Goal: Information Seeking & Learning: Learn about a topic

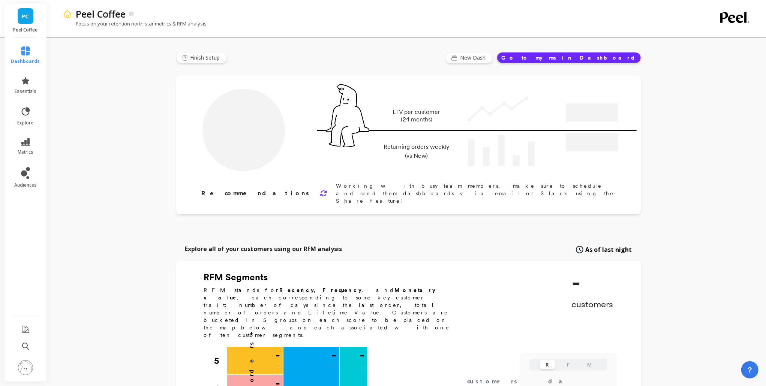
type input "Champions"
type input "8712"
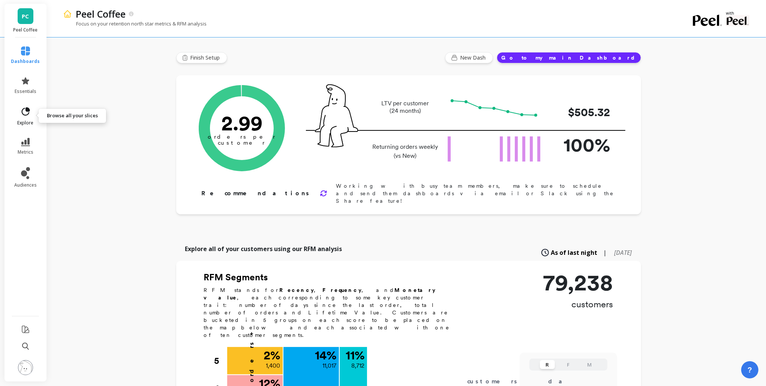
drag, startPoint x: 25, startPoint y: 121, endPoint x: 29, endPoint y: 119, distance: 5.0
click at [25, 121] on span "explore" at bounding box center [26, 123] width 16 height 6
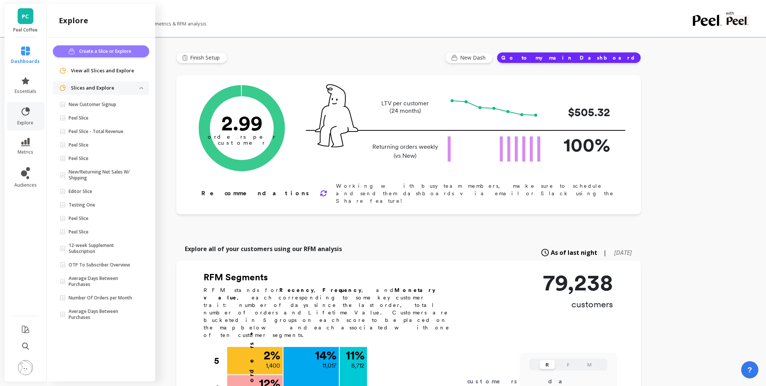
click at [124, 54] on span "Create a Slice or Explore" at bounding box center [106, 51] width 54 height 7
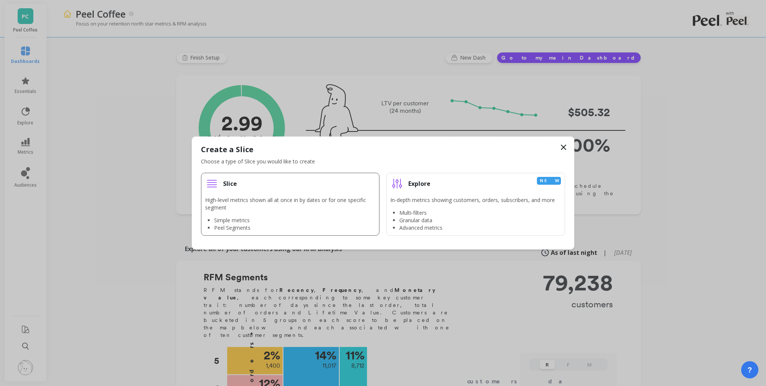
click at [271, 196] on li "Slice High-level metrics shown all at once in by dates or for one specific segm…" at bounding box center [290, 204] width 179 height 63
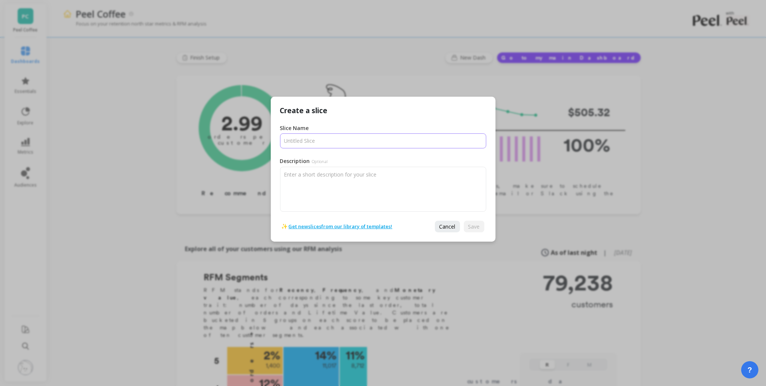
click at [337, 144] on input "Slice Name" at bounding box center [383, 140] width 206 height 15
type input "test_sql_report_omni"
click at [479, 225] on span "Save" at bounding box center [474, 226] width 12 height 7
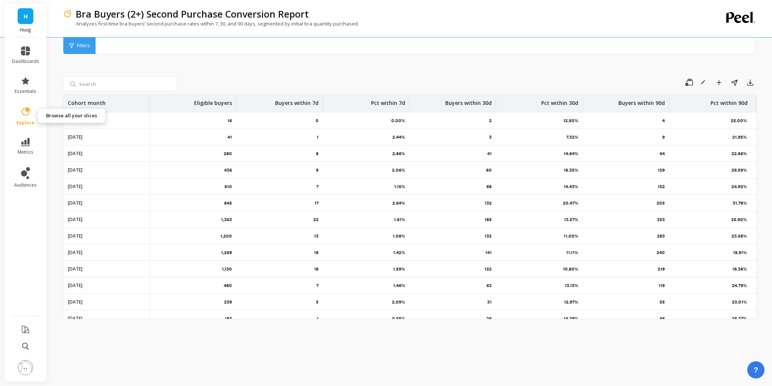
click at [35, 106] on link "explore" at bounding box center [25, 115] width 27 height 19
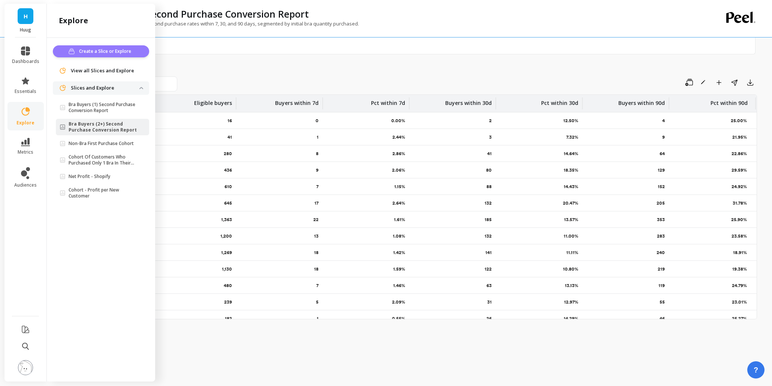
click at [96, 54] on span "Create a Slice or Explore" at bounding box center [106, 51] width 54 height 7
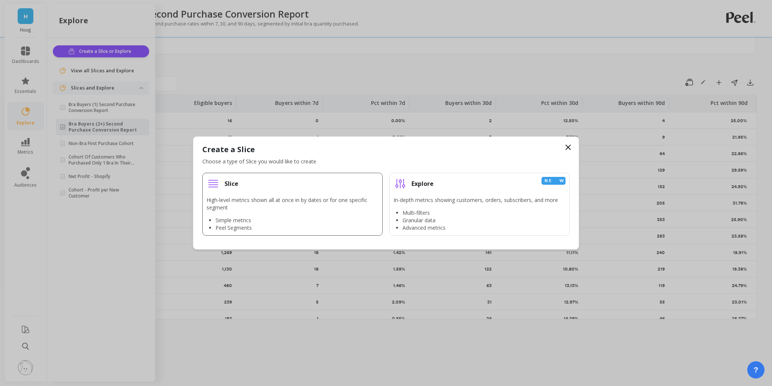
click at [268, 183] on div "Slice" at bounding box center [293, 183] width 172 height 13
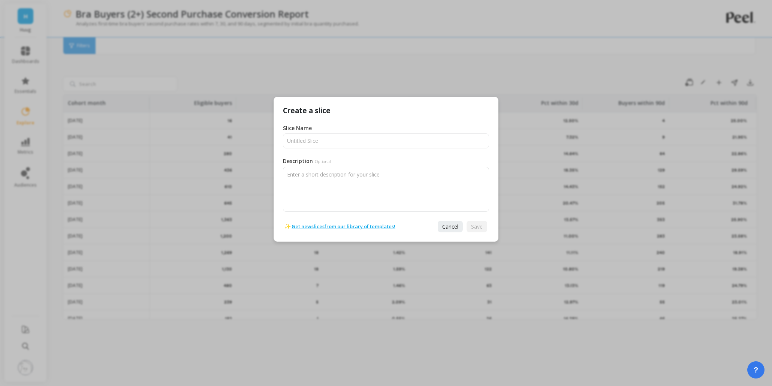
click at [328, 160] on span "Optional" at bounding box center [323, 162] width 16 height 6
click at [328, 167] on textarea "Description Optional" at bounding box center [386, 189] width 206 height 45
click at [339, 140] on input "Slice Name" at bounding box center [386, 140] width 206 height 15
type input "Bra buyers (2+) - Omni"
click at [469, 223] on button "Save" at bounding box center [477, 227] width 21 height 12
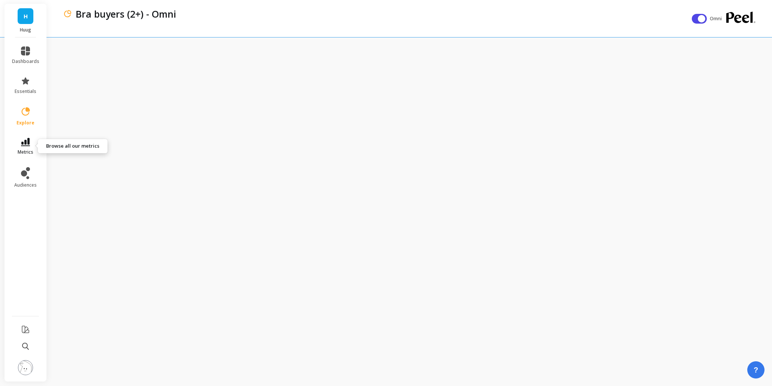
click at [24, 144] on icon at bounding box center [25, 142] width 9 height 8
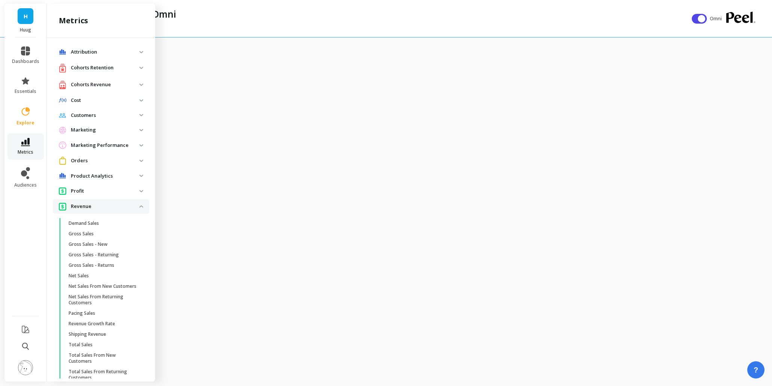
scroll to position [113, 0]
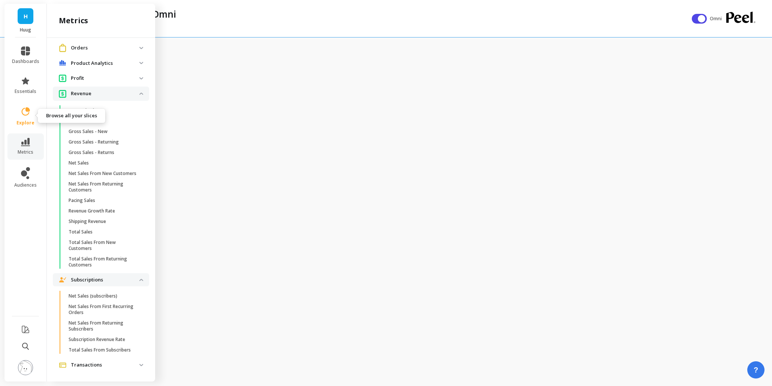
drag, startPoint x: 29, startPoint y: 119, endPoint x: 27, endPoint y: 123, distance: 4.9
click at [28, 121] on link "explore" at bounding box center [25, 115] width 27 height 19
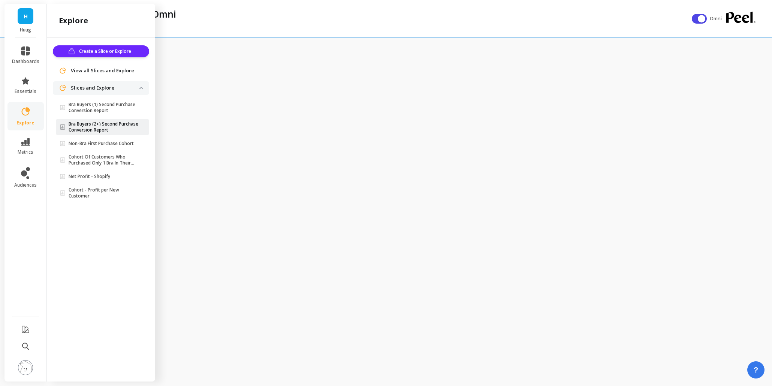
click at [103, 123] on p "Bra Buyers (2+) Second Purchase Conversion Report" at bounding box center [104, 127] width 71 height 12
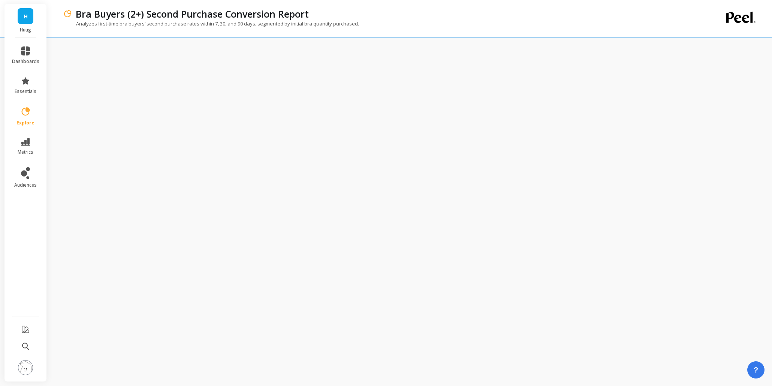
drag, startPoint x: 329, startPoint y: 31, endPoint x: 322, endPoint y: 35, distance: 8.6
click at [328, 31] on div "Analyzes first-time bra buyers’ second purchase rates within 7, 30, and 90 days…" at bounding box center [379, 27] width 633 height 14
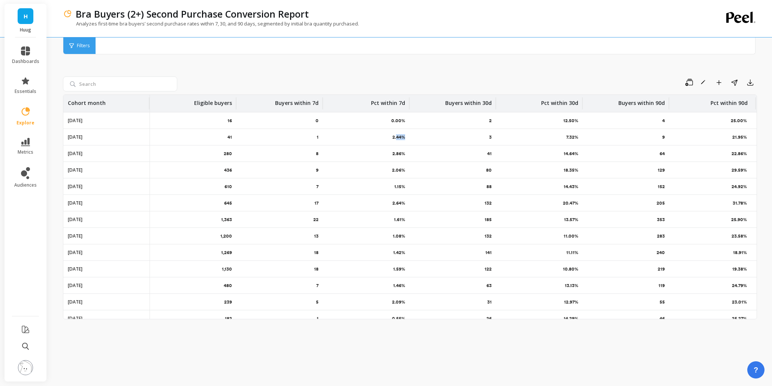
drag, startPoint x: 395, startPoint y: 135, endPoint x: 399, endPoint y: 149, distance: 14.3
click at [406, 139] on div "2.44%" at bounding box center [366, 137] width 87 height 16
drag, startPoint x: 395, startPoint y: 154, endPoint x: 394, endPoint y: 168, distance: 13.5
click at [402, 152] on p "2.86%" at bounding box center [398, 154] width 13 height 6
drag, startPoint x: 397, startPoint y: 175, endPoint x: 400, endPoint y: 168, distance: 7.7
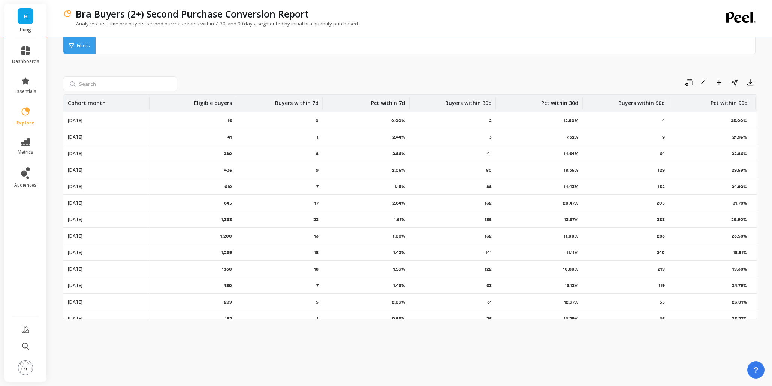
click at [403, 171] on div "2.06%" at bounding box center [366, 170] width 87 height 16
click at [144, 66] on div "Save Rename Add to Dashboard Share Export Cohort month Eligible buyers Buyers w…" at bounding box center [410, 207] width 694 height 337
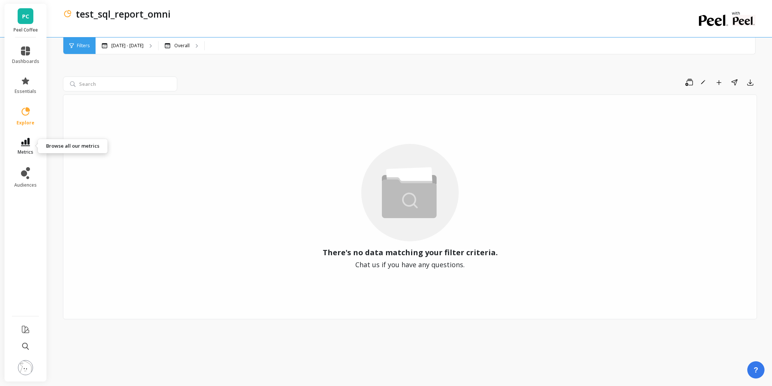
click at [23, 139] on icon at bounding box center [25, 142] width 9 height 8
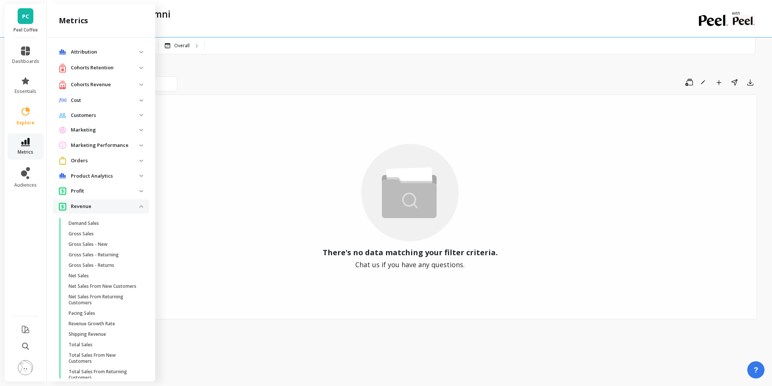
scroll to position [113, 0]
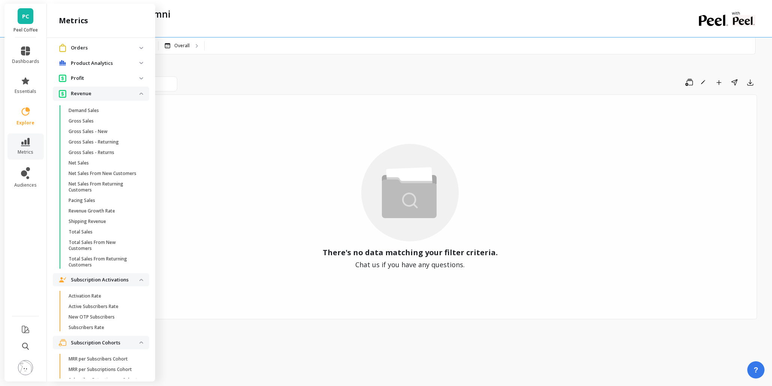
click at [133, 284] on p "Subscription Activations" at bounding box center [105, 279] width 69 height 7
click at [136, 301] on cohorts "Subscription Cohorts" at bounding box center [101, 294] width 96 height 13
click at [137, 312] on span "Subscriptions" at bounding box center [101, 309] width 96 height 13
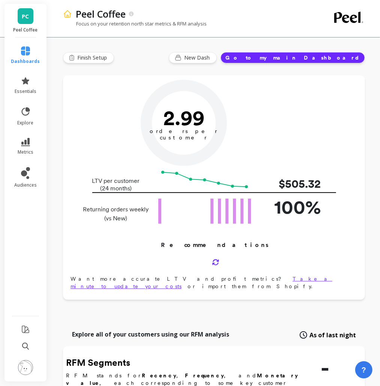
type input "Champions"
type input "8712"
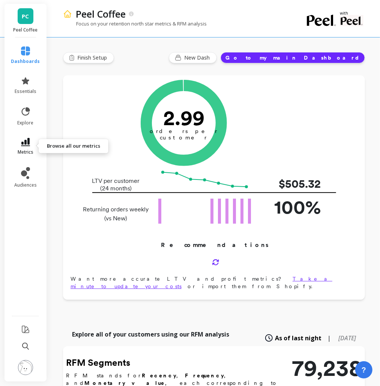
click at [14, 144] on link "metrics" at bounding box center [25, 146] width 29 height 17
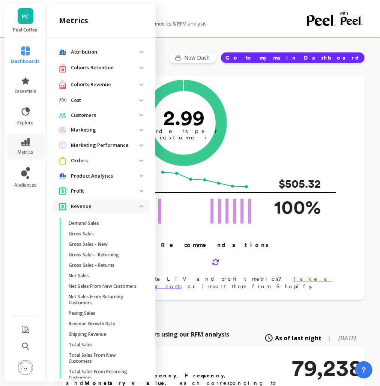
scroll to position [80, 0]
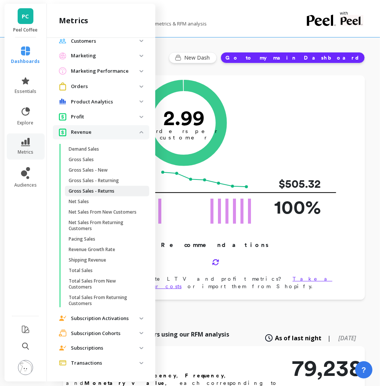
click at [98, 188] on p "Gross Sales - Returns" at bounding box center [92, 191] width 46 height 6
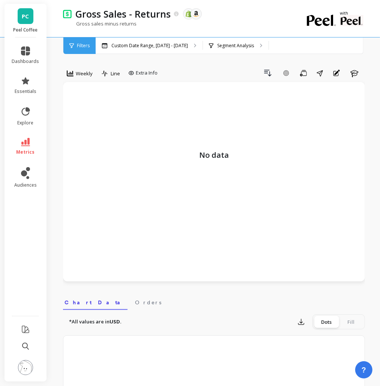
click at [34, 134] on li "metrics" at bounding box center [25, 146] width 36 height 26
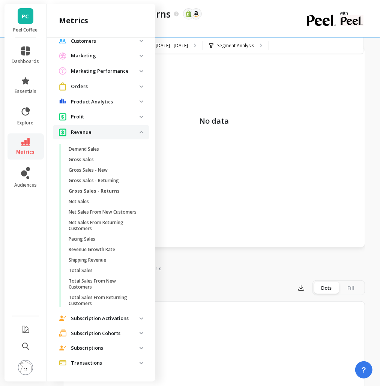
scroll to position [50, 0]
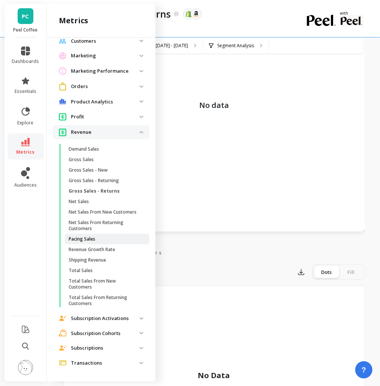
click at [94, 238] on p "Pacing Sales" at bounding box center [82, 239] width 27 height 6
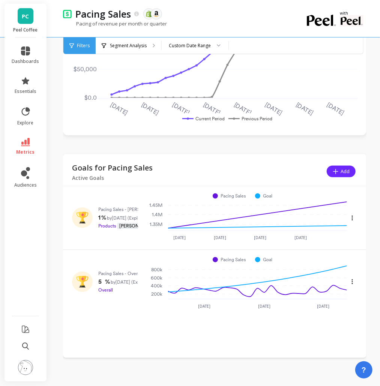
scroll to position [46, 0]
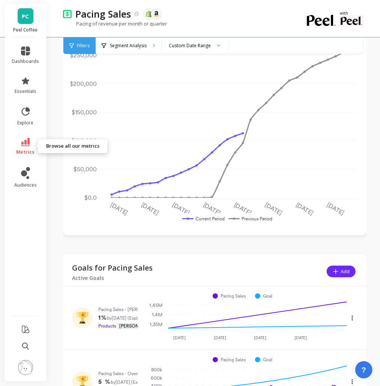
click at [27, 144] on icon at bounding box center [25, 142] width 9 height 8
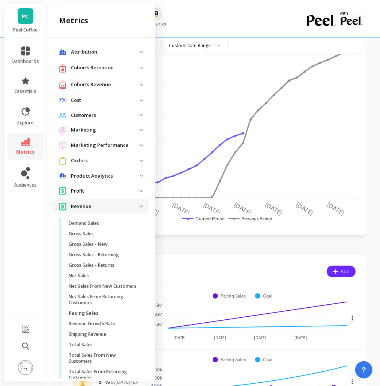
scroll to position [80, 0]
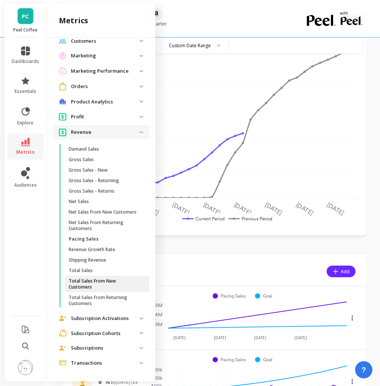
click at [92, 286] on p "Total Sales From New Customers" at bounding box center [105, 284] width 72 height 12
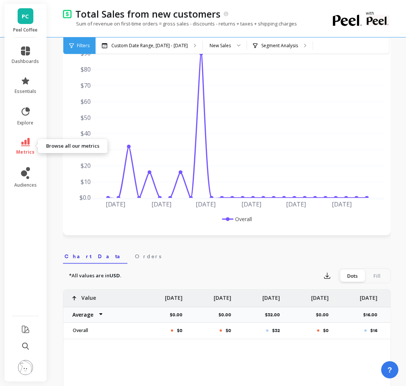
click at [32, 139] on link "metrics" at bounding box center [25, 146] width 27 height 17
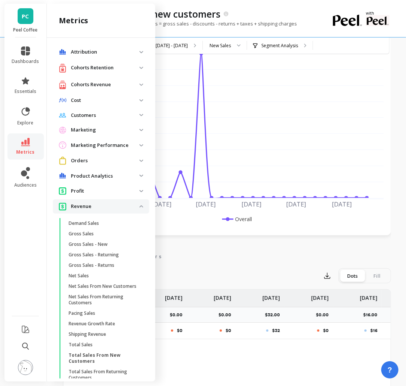
scroll to position [80, 0]
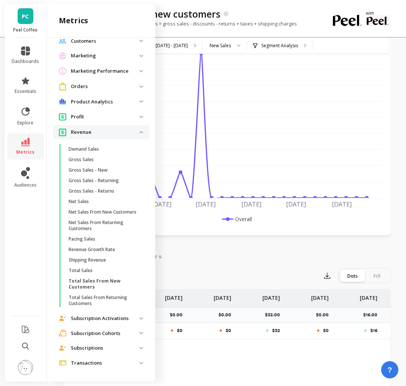
click at [114, 129] on p "Revenue" at bounding box center [105, 132] width 69 height 7
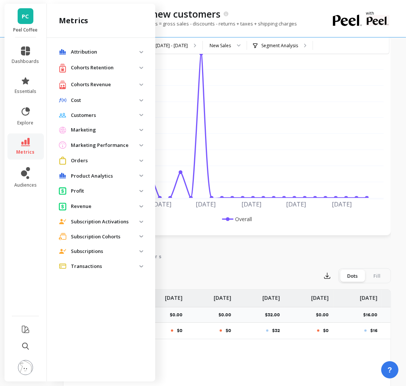
click at [102, 162] on p "Orders" at bounding box center [105, 160] width 69 height 7
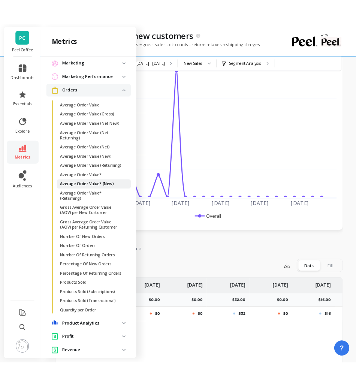
scroll to position [100, 0]
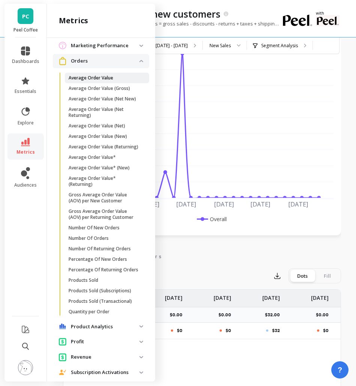
click at [109, 78] on p "Average Order Value" at bounding box center [91, 78] width 45 height 6
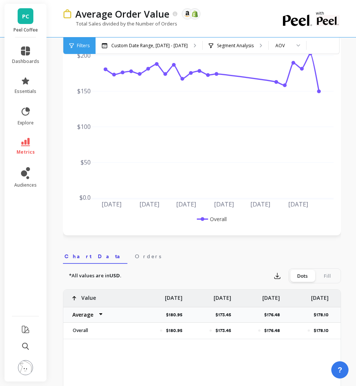
click at [23, 139] on icon at bounding box center [25, 142] width 9 height 8
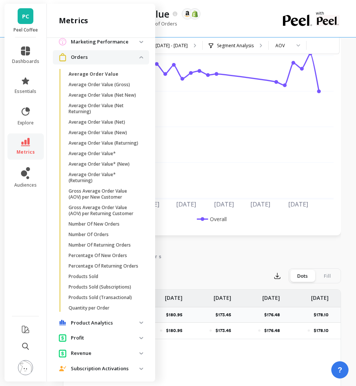
scroll to position [102, 0]
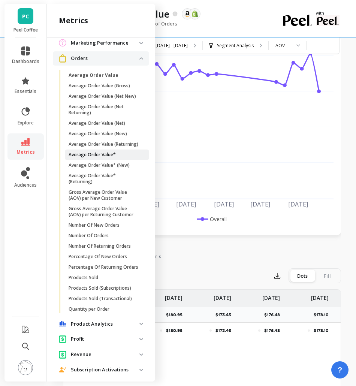
click at [121, 158] on span "Average Order Value*" at bounding box center [105, 155] width 72 height 6
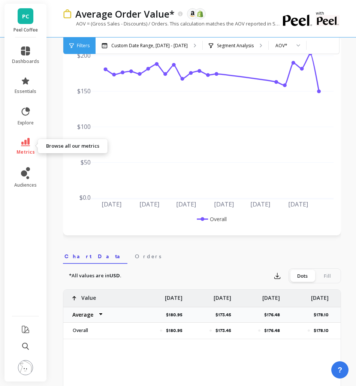
click at [21, 145] on icon at bounding box center [25, 142] width 9 height 8
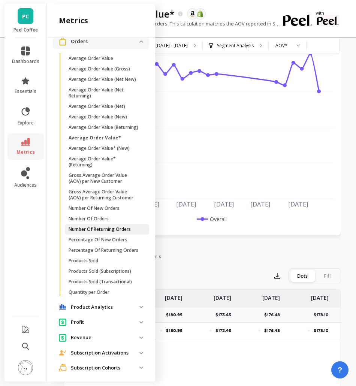
scroll to position [102, 0]
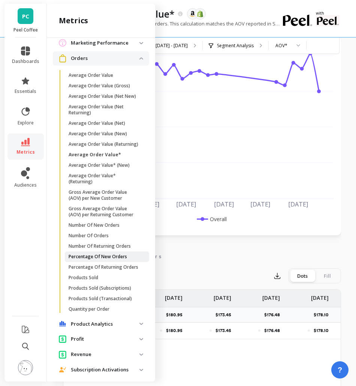
click at [101, 260] on p "Percentage Of New Orders" at bounding box center [98, 257] width 58 height 6
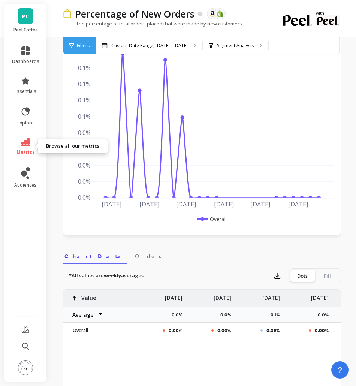
click at [27, 150] on span "metrics" at bounding box center [25, 152] width 18 height 6
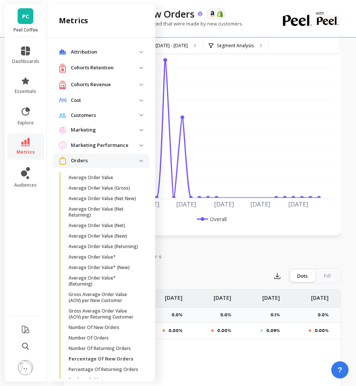
click at [164, 19] on p "Percentage of New Orders" at bounding box center [134, 13] width 119 height 13
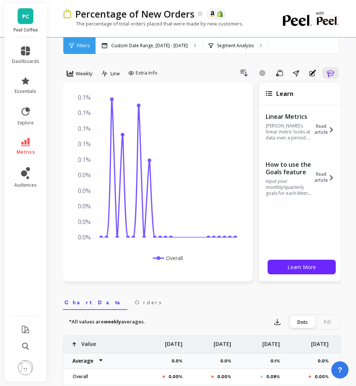
click at [327, 79] on div "Weekly Line Extra Info Drill Down Add Goal Save Share Annotations Learn" at bounding box center [202, 74] width 278 height 15
click at [332, 72] on icon "button" at bounding box center [330, 73] width 9 height 9
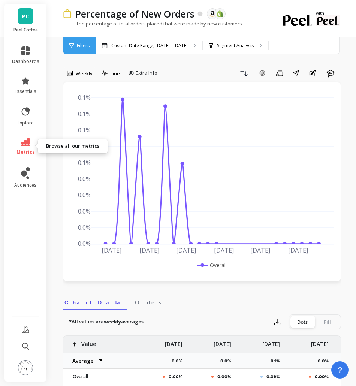
click at [28, 139] on icon at bounding box center [25, 142] width 9 height 8
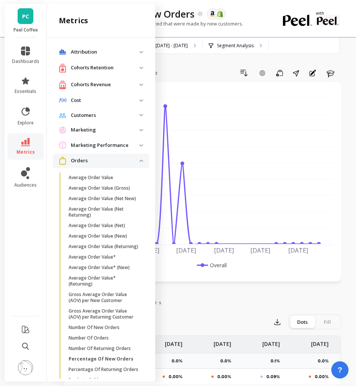
scroll to position [102, 0]
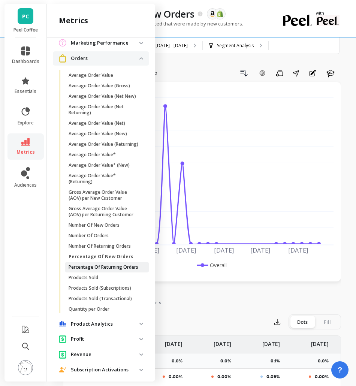
click at [107, 270] on p "Percentage Of Returning Orders" at bounding box center [104, 267] width 70 height 6
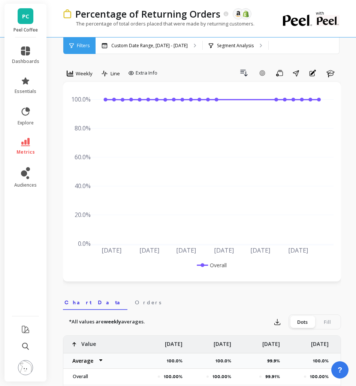
click at [27, 133] on li "metrics" at bounding box center [25, 146] width 36 height 26
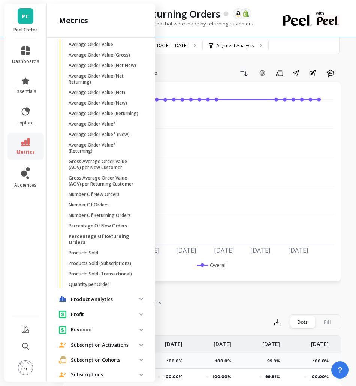
scroll to position [152, 0]
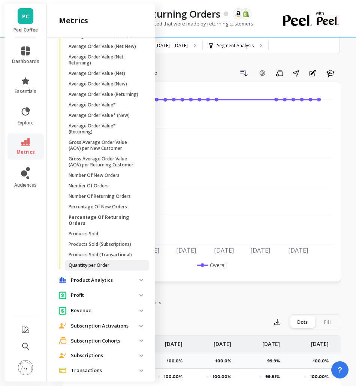
click at [106, 268] on p "Quantity per Order" at bounding box center [89, 265] width 41 height 6
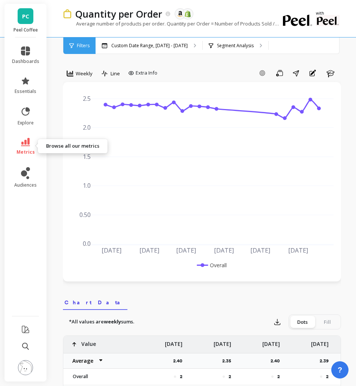
click at [24, 150] on span "metrics" at bounding box center [25, 152] width 18 height 6
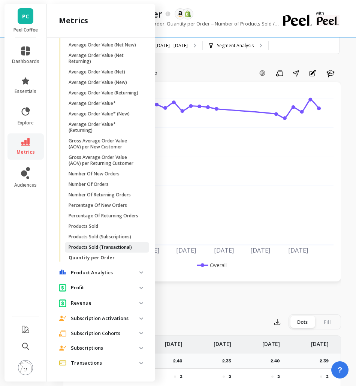
scroll to position [171, 0]
click at [216, 27] on div "Average number of products per order. Quantity per Order = Number of Products S…" at bounding box center [171, 27] width 217 height 14
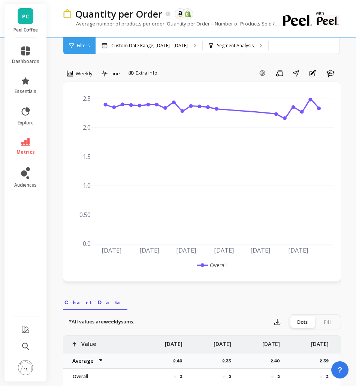
click at [10, 149] on li "metrics" at bounding box center [25, 146] width 36 height 26
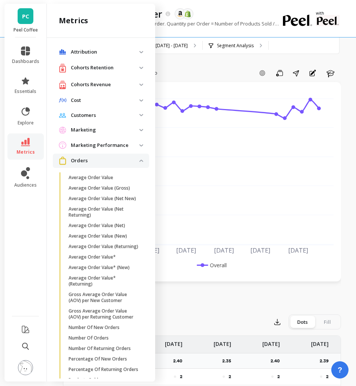
click at [139, 160] on img at bounding box center [141, 161] width 4 height 2
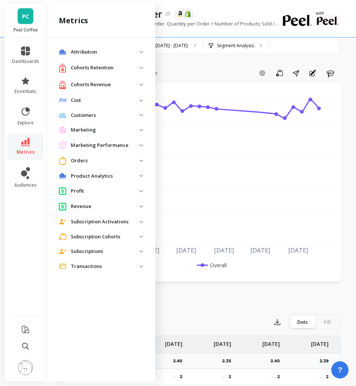
click at [120, 174] on p "Product Analytics" at bounding box center [105, 175] width 69 height 7
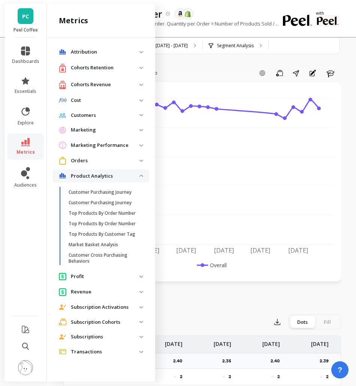
click at [120, 174] on p "Product Analytics" at bounding box center [105, 175] width 69 height 7
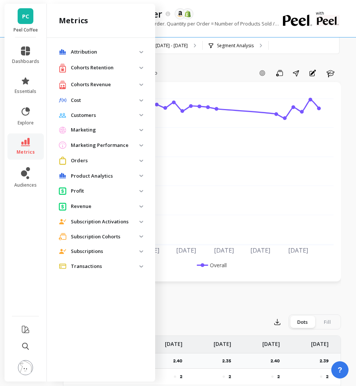
click at [132, 126] on p "Marketing" at bounding box center [105, 129] width 69 height 7
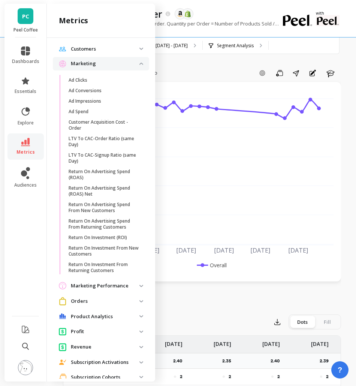
scroll to position [50, 0]
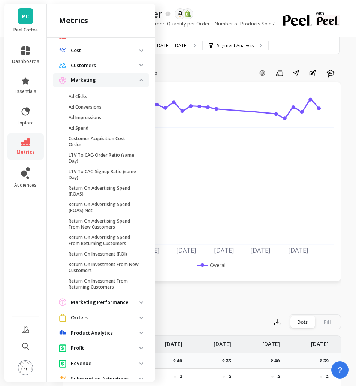
click at [114, 303] on p "Marketing Performance" at bounding box center [105, 302] width 69 height 7
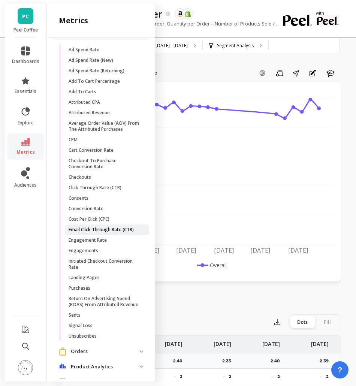
scroll to position [269, 0]
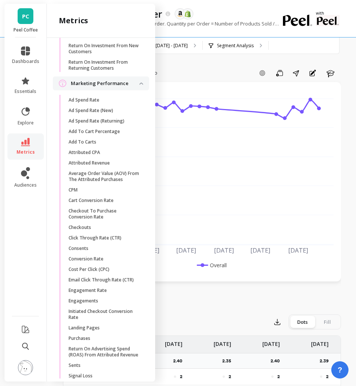
click at [31, 140] on link "metrics" at bounding box center [25, 146] width 27 height 17
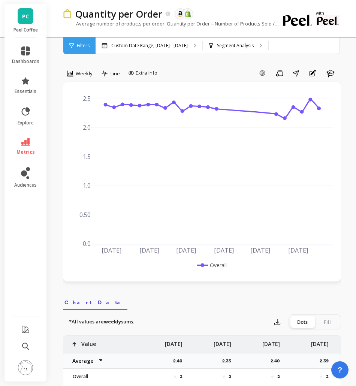
scroll to position [0, 0]
click at [31, 140] on link "metrics" at bounding box center [25, 146] width 27 height 17
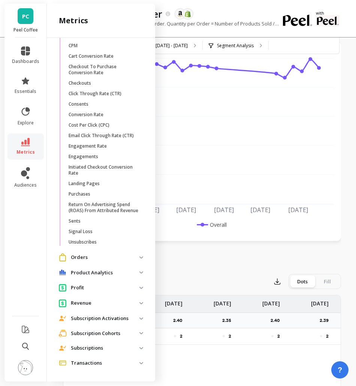
scroll to position [100, 0]
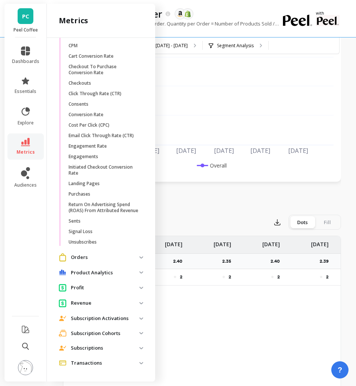
click at [103, 319] on p "Subscription Activations" at bounding box center [105, 318] width 69 height 7
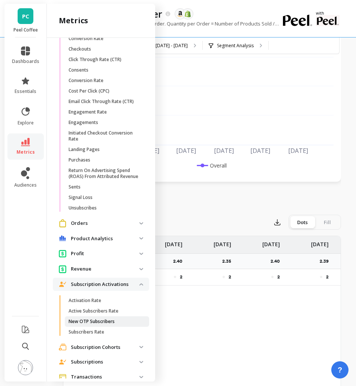
scroll to position [467, 0]
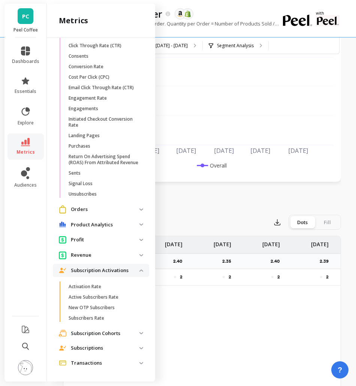
click at [97, 334] on p "Subscription Cohorts" at bounding box center [105, 333] width 69 height 7
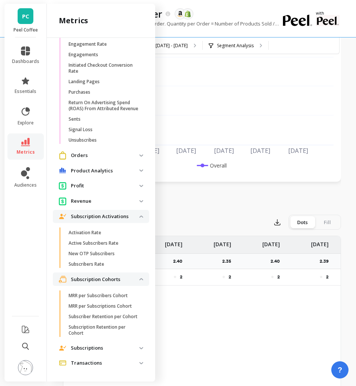
click at [98, 345] on p "Subscriptions" at bounding box center [105, 347] width 69 height 7
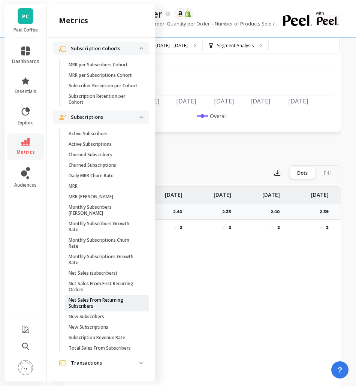
scroll to position [150, 0]
click at [203, 141] on div "Weekly Line Extra Info Add Goal Save Share Annotations Learn Mar 2025 Apr 2025 …" at bounding box center [202, 280] width 278 height 800
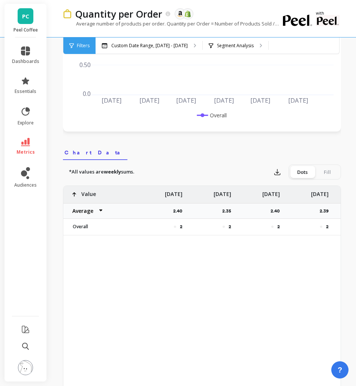
scroll to position [0, 0]
